Goal: Ask a question

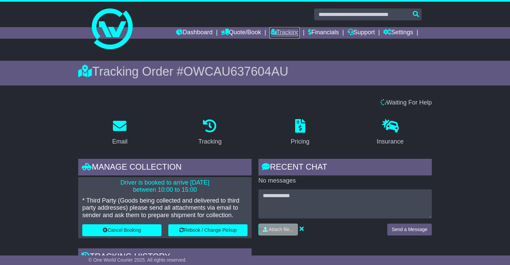
click at [278, 30] on link "Tracking" at bounding box center [285, 33] width 30 height 12
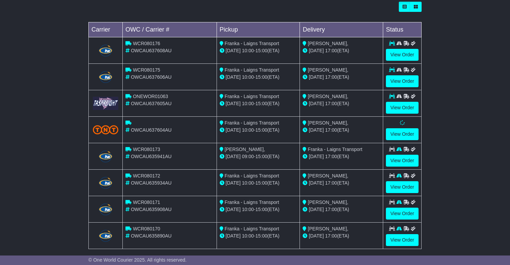
scroll to position [201, 0]
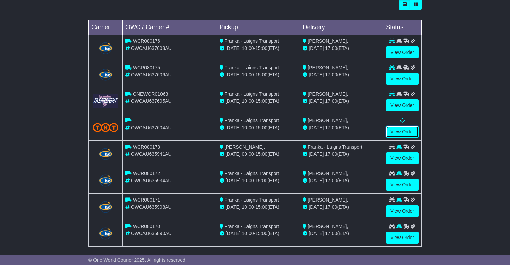
click at [401, 128] on link "View Order" at bounding box center [402, 132] width 33 height 12
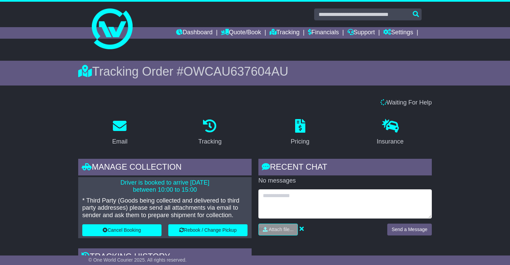
click at [290, 201] on textarea at bounding box center [344, 204] width 173 height 29
click at [315, 197] on textarea "**********" at bounding box center [344, 204] width 173 height 29
type textarea "**********"
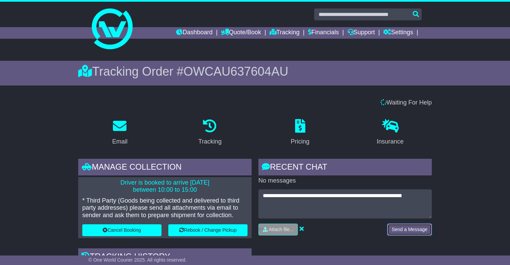
click at [411, 228] on button "Send a Message" at bounding box center [409, 230] width 45 height 12
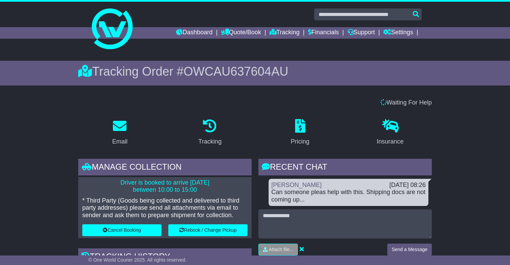
click at [360, 191] on div "Can someone pleas help with this. Shipping docs are not coming up..." at bounding box center [348, 196] width 154 height 15
click at [275, 30] on link "Tracking" at bounding box center [285, 33] width 30 height 12
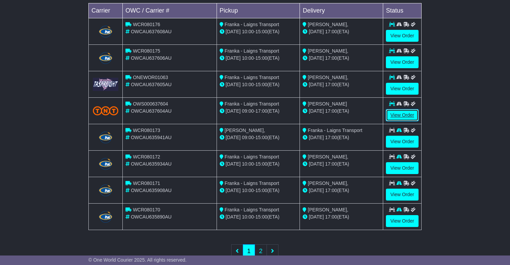
click at [399, 114] on link "View Order" at bounding box center [402, 115] width 33 height 12
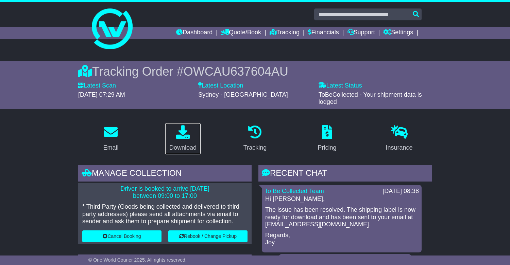
click at [188, 132] on icon at bounding box center [183, 132] width 14 height 14
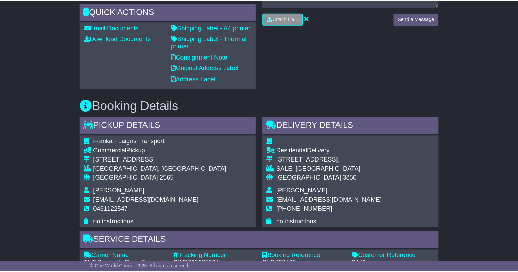
scroll to position [346, 0]
